Goal: Task Accomplishment & Management: Use online tool/utility

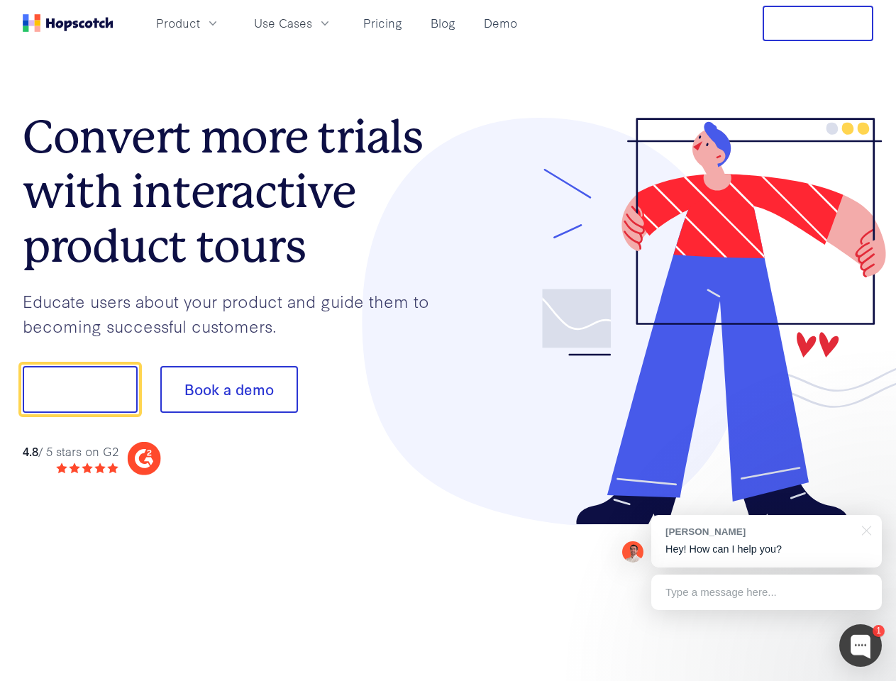
click at [448, 340] on div at bounding box center [660, 322] width 425 height 408
click at [200, 23] on span "Product" at bounding box center [178, 23] width 44 height 18
click at [312, 23] on span "Use Cases" at bounding box center [283, 23] width 58 height 18
click at [818, 23] on button "Free Trial" at bounding box center [817, 23] width 111 height 35
click at [79, 389] on button "Show me!" at bounding box center [80, 389] width 115 height 47
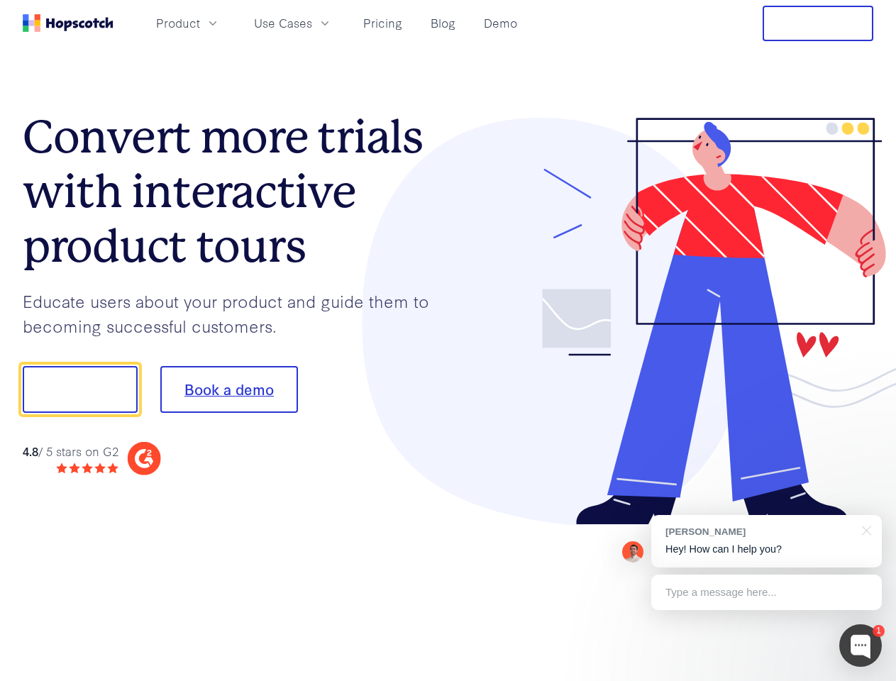
click at [228, 389] on button "Book a demo" at bounding box center [229, 389] width 138 height 47
click at [860, 645] on div at bounding box center [860, 645] width 43 height 43
click at [766, 541] on div "[PERSON_NAME] Hey! How can I help you?" at bounding box center [766, 541] width 230 height 52
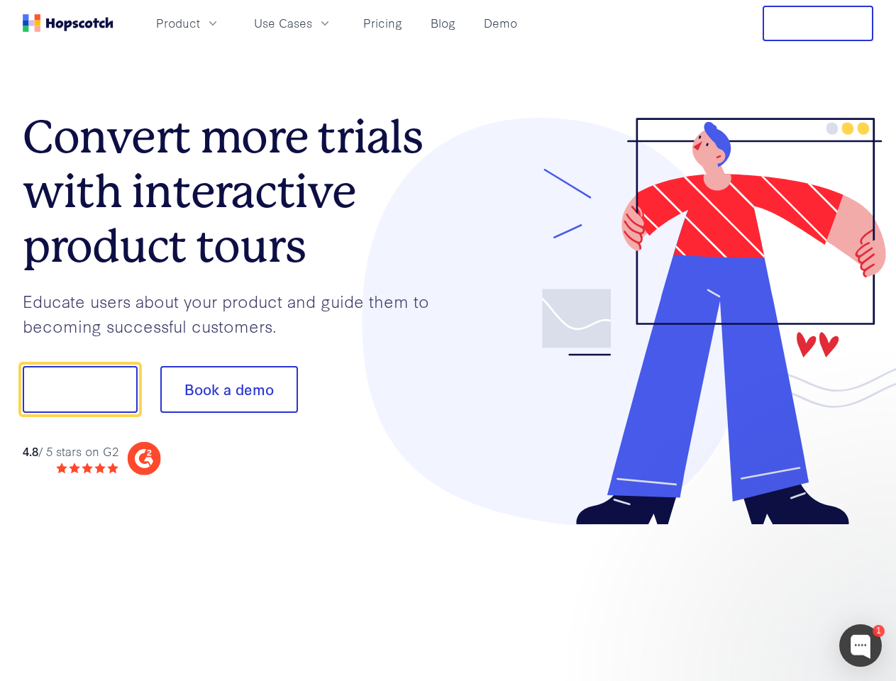
click at [864, 529] on div at bounding box center [748, 482] width 266 height 283
click at [766, 592] on div at bounding box center [748, 482] width 266 height 283
